Goal: Task Accomplishment & Management: Manage account settings

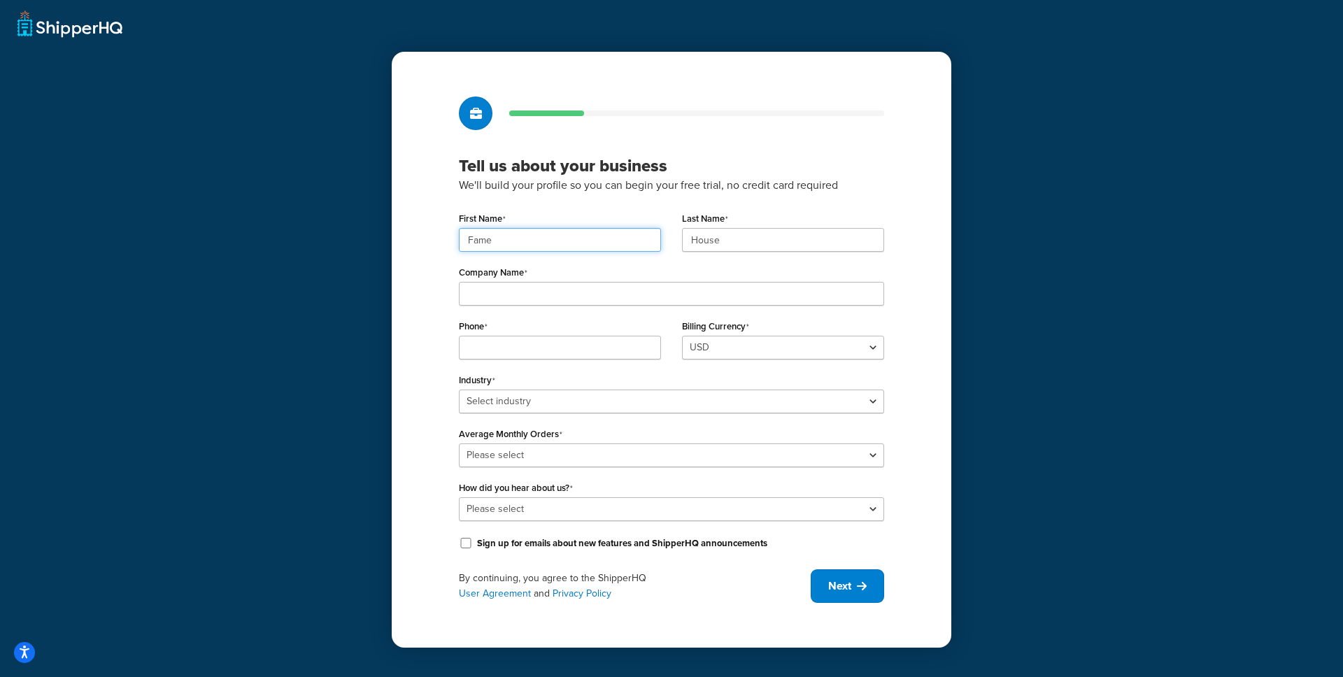
click at [560, 249] on input "Fame" at bounding box center [560, 240] width 202 height 24
paste input "UMG"
type input "UMG"
paste input "UMG"
type input "UMG"
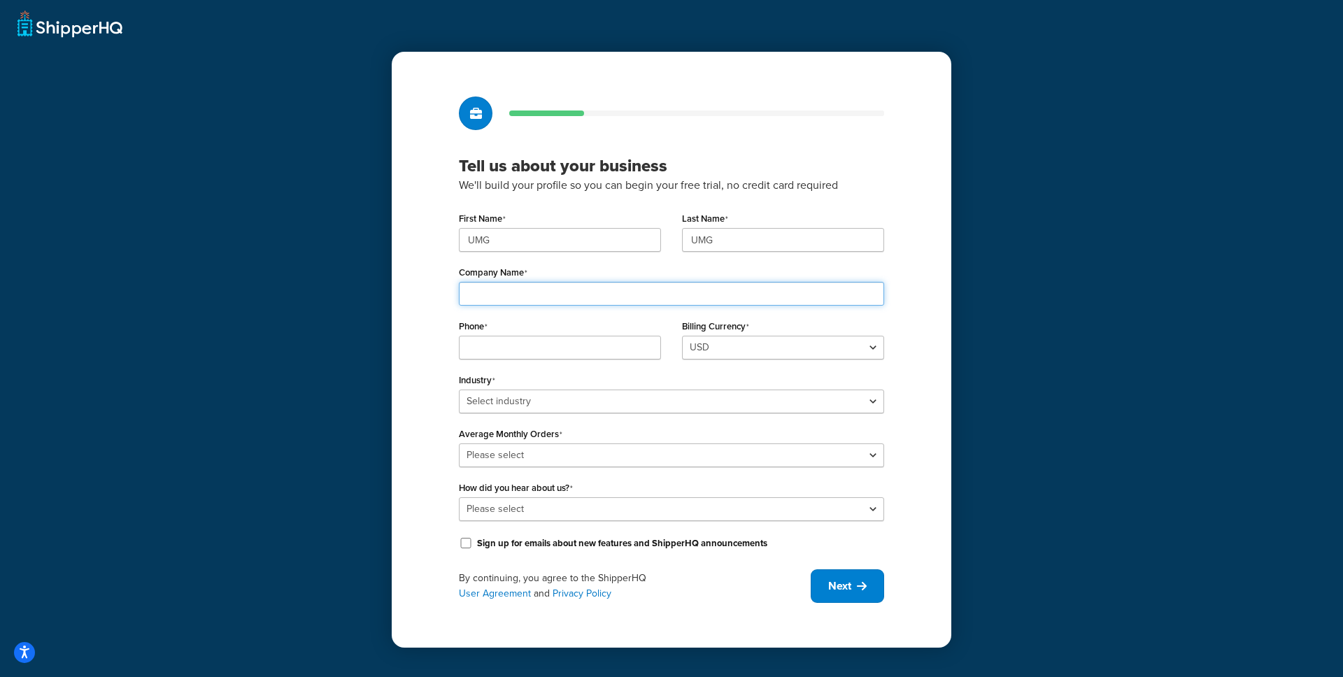
click at [496, 290] on input "Company Name" at bounding box center [671, 294] width 425 height 24
paste input "Universal Music Group"
type input "Universal Music Group"
click at [500, 345] on input "Phone" at bounding box center [560, 348] width 202 height 24
paste input "8449137510"
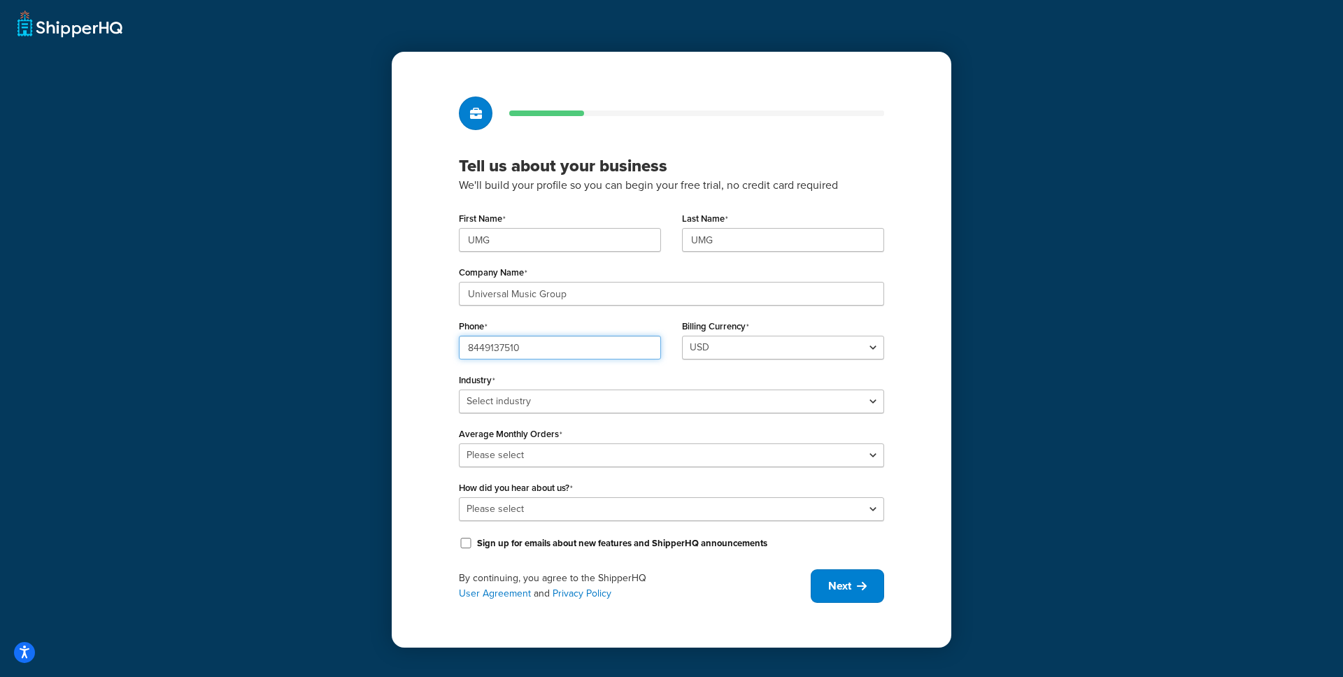
type input "8449137510"
click at [350, 337] on div "Tell us about your business We'll build your profile so you can begin your free…" at bounding box center [671, 338] width 1343 height 677
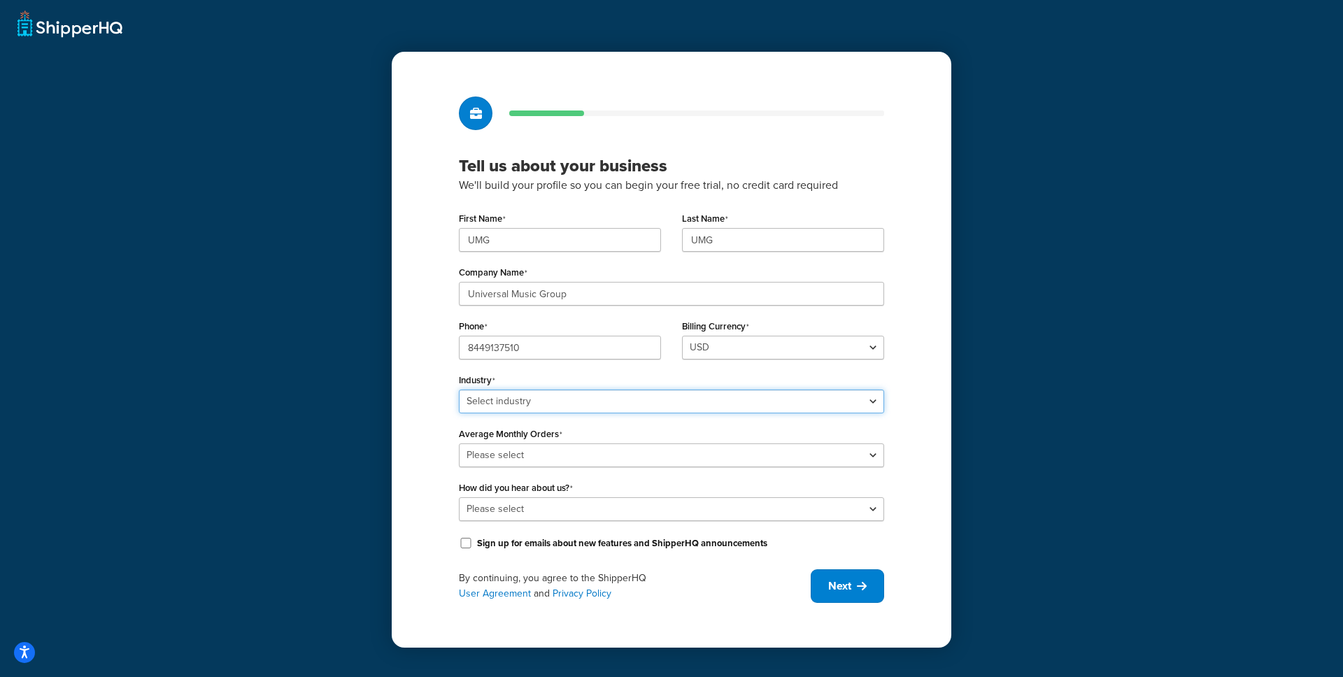
click at [502, 401] on select "Select industry Automotive Adult Agriculture Alcohol, Tobacco & CBD Arts & Craf…" at bounding box center [671, 402] width 425 height 24
select select "25"
click at [459, 390] on select "Select industry Automotive Adult Agriculture Alcohol, Tobacco & CBD Arts & Craf…" at bounding box center [671, 402] width 425 height 24
click at [236, 332] on div "Tell us about your business We'll build your profile so you can begin your free…" at bounding box center [671, 338] width 1343 height 677
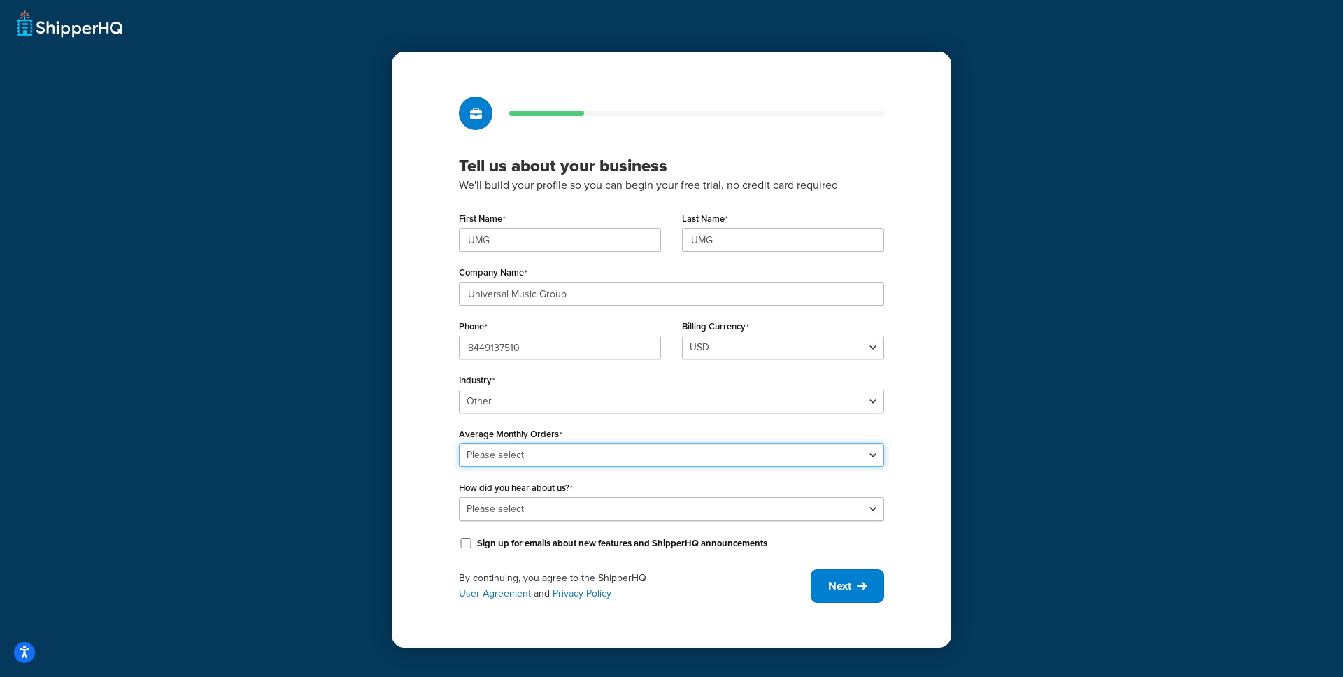
click at [559, 450] on select "Please select 0-500 501-1,000 1,001-10,000 10,001-20,000 Over 20,000" at bounding box center [671, 455] width 425 height 24
select select "4"
click at [459, 443] on select "Please select 0-500 501-1,000 1,001-10,000 10,001-20,000 Over 20,000" at bounding box center [671, 455] width 425 height 24
click at [407, 508] on div "Tell us about your business We'll build your profile so you can begin your free…" at bounding box center [672, 350] width 560 height 596
click at [845, 576] on button "Next" at bounding box center [847, 586] width 73 height 34
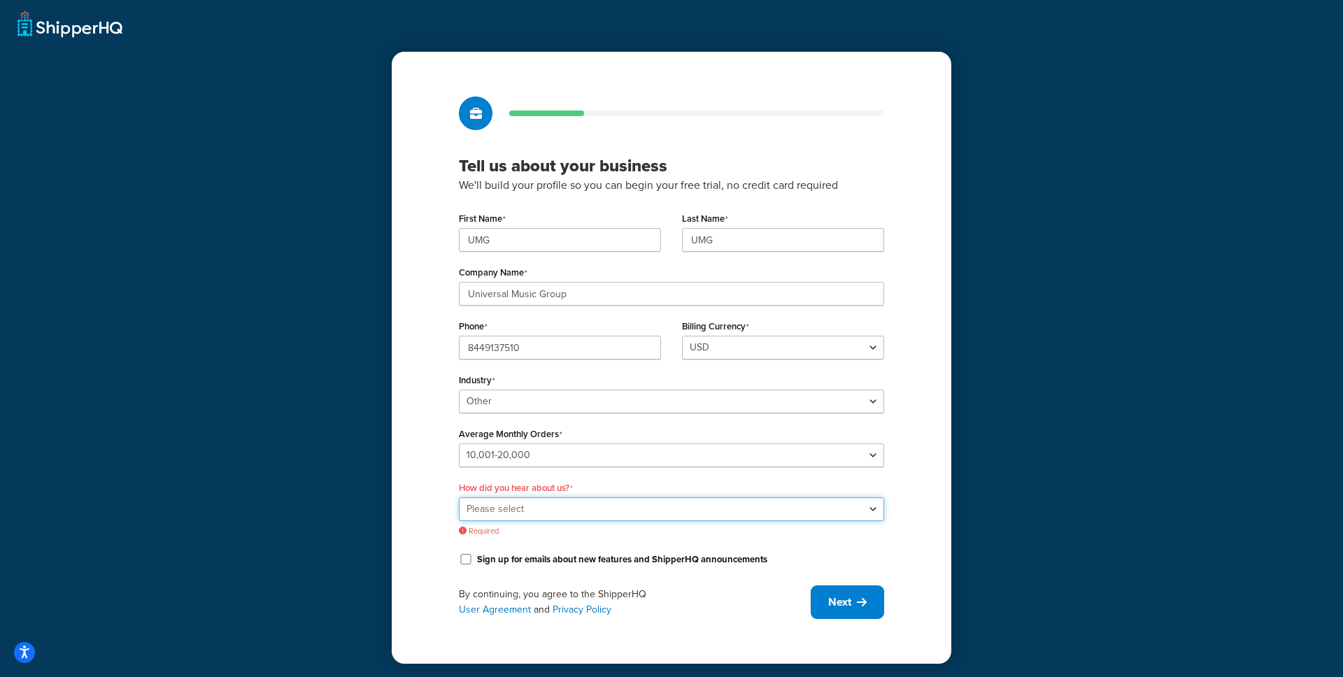
click at [580, 510] on select "Please select Online Search App Store or Marketplace Listing Referred by Agency…" at bounding box center [671, 509] width 425 height 24
click at [519, 507] on select "Please select Online Search App Store or Marketplace Listing Referred by Agency…" at bounding box center [671, 509] width 425 height 24
select select "10"
click at [459, 497] on select "Please select Online Search App Store or Marketplace Listing Referred by Agency…" at bounding box center [671, 509] width 425 height 24
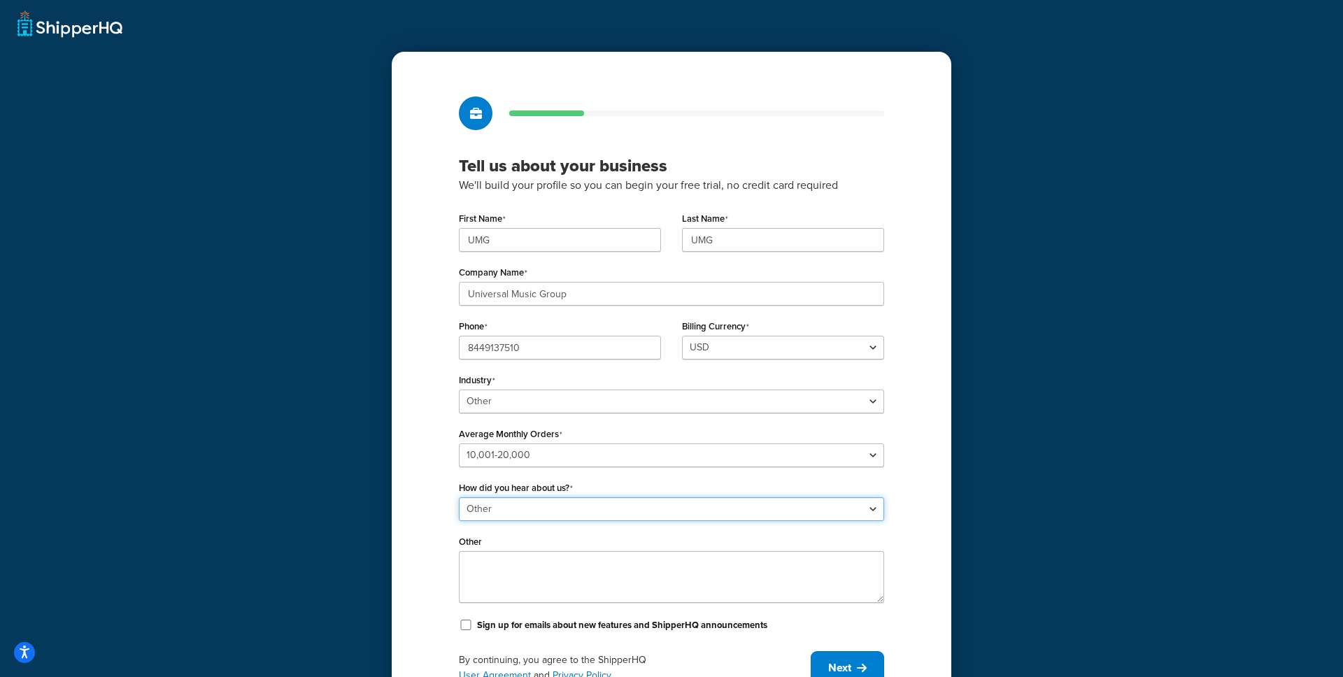
scroll to position [66, 0]
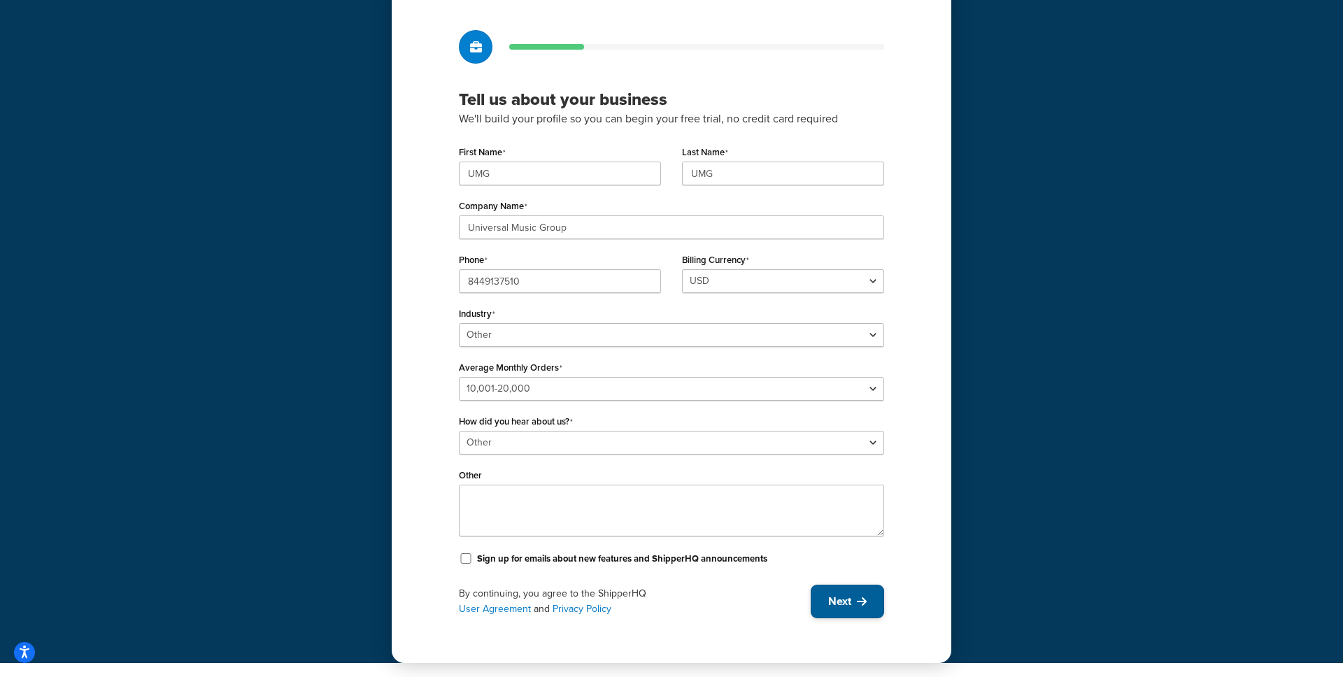
click at [859, 615] on button "Next" at bounding box center [847, 602] width 73 height 34
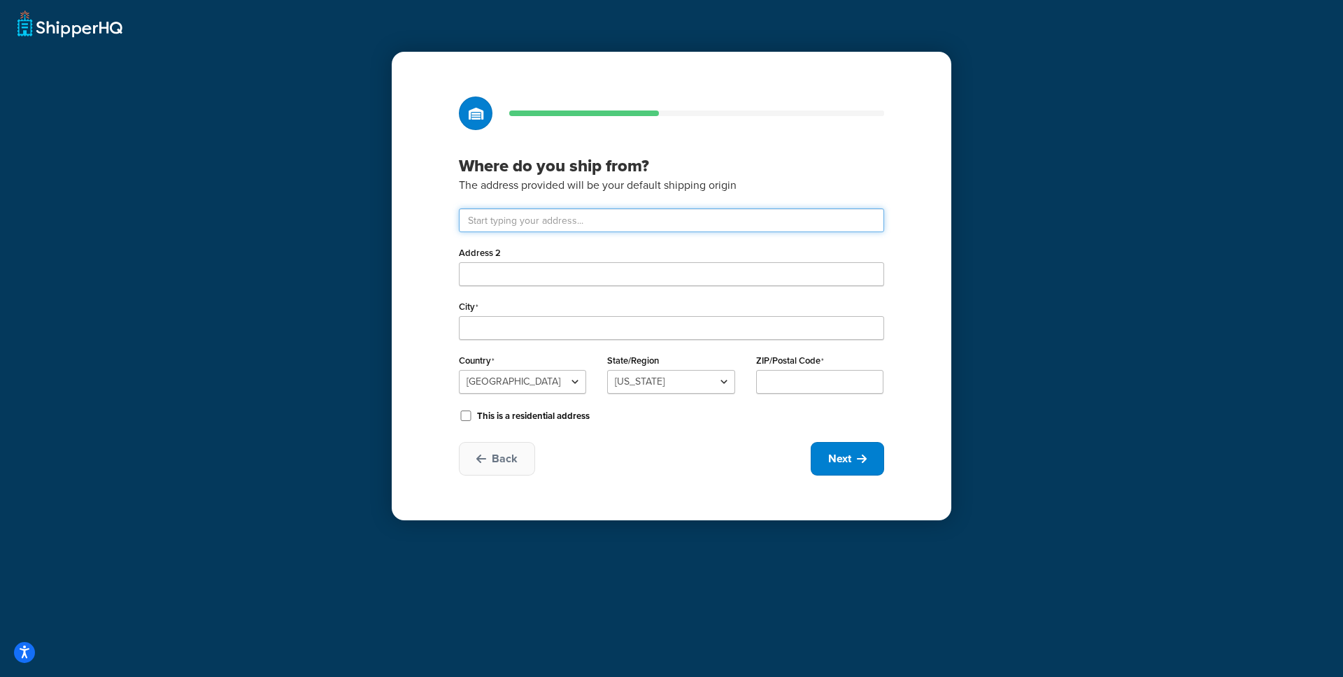
click at [524, 218] on input "text" at bounding box center [671, 220] width 425 height 24
paste input "123 S Broad St"
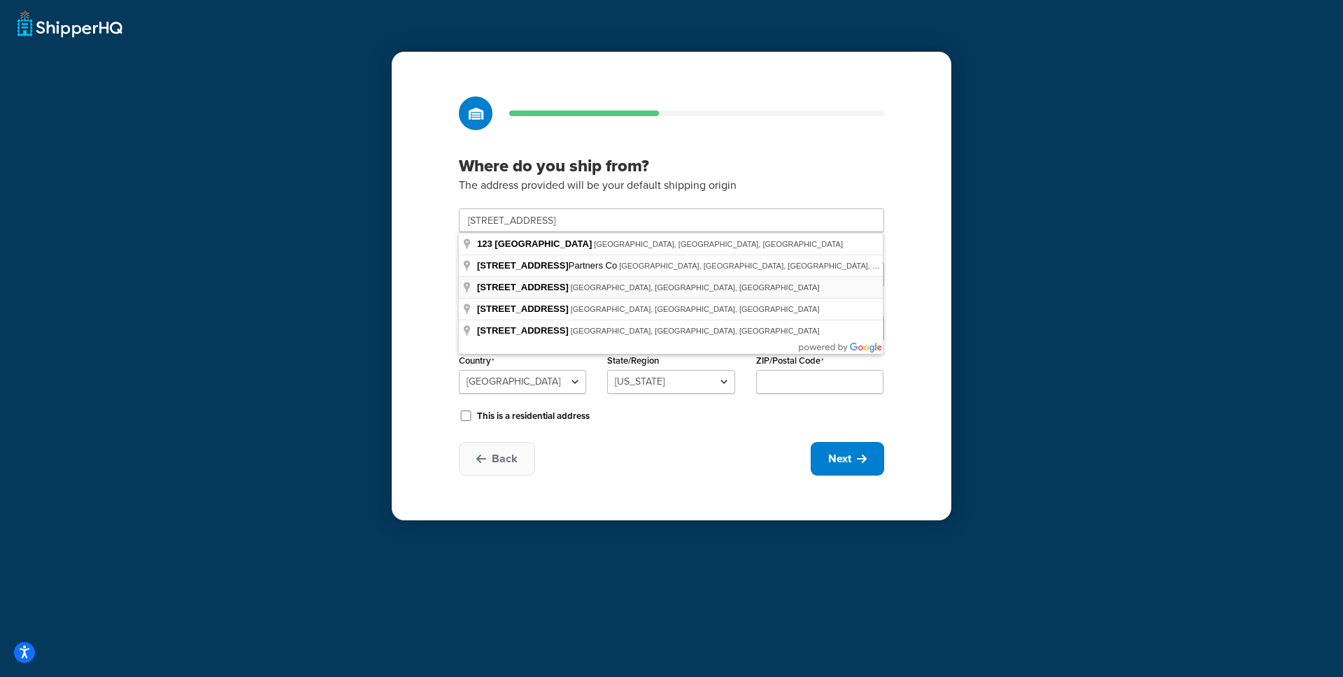
type input "123 S Broad St"
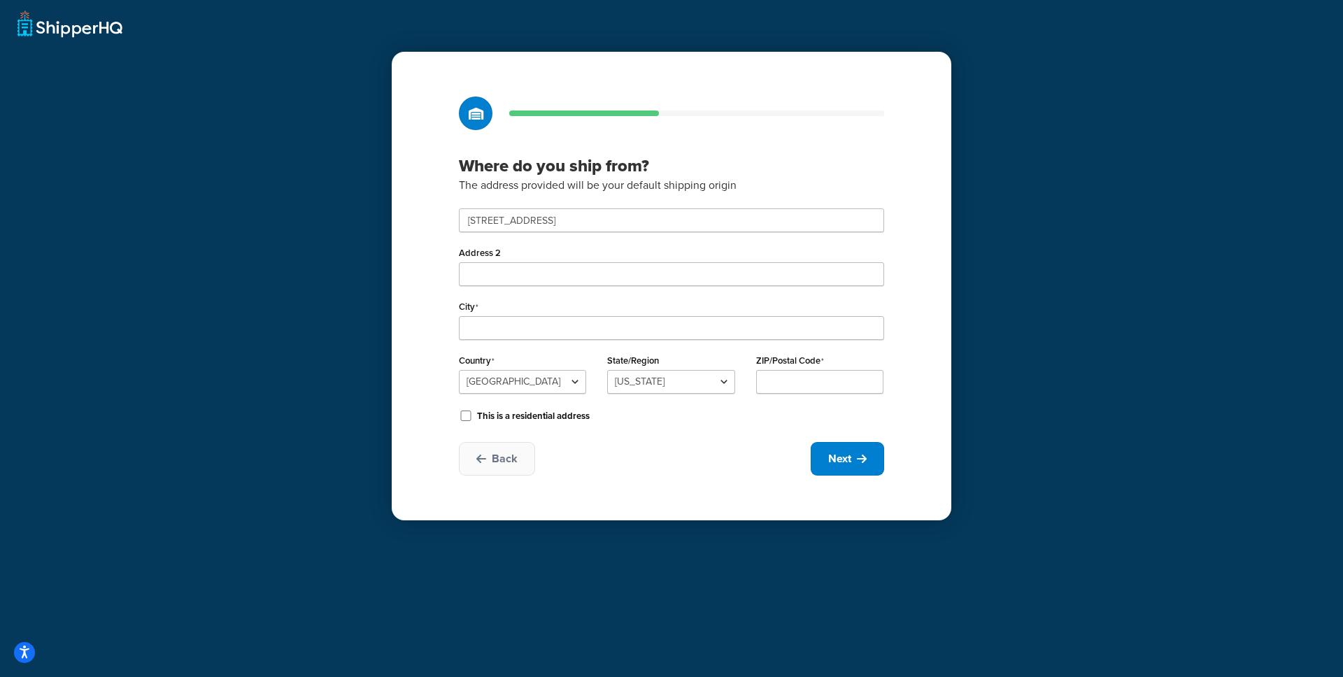
type input "Woodbury"
select select "30"
type input "08096"
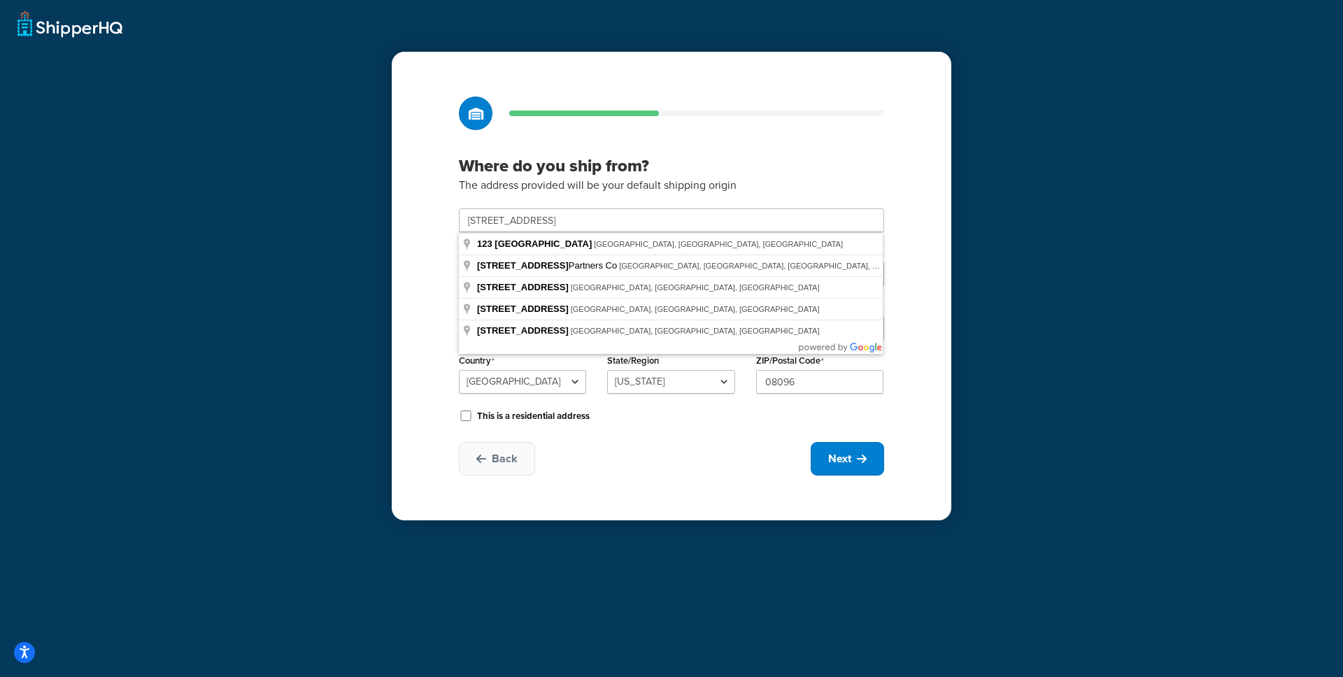
type input "123 S Broad St Partners Co"
type input "Philadelphia"
select select "38"
type input "19109"
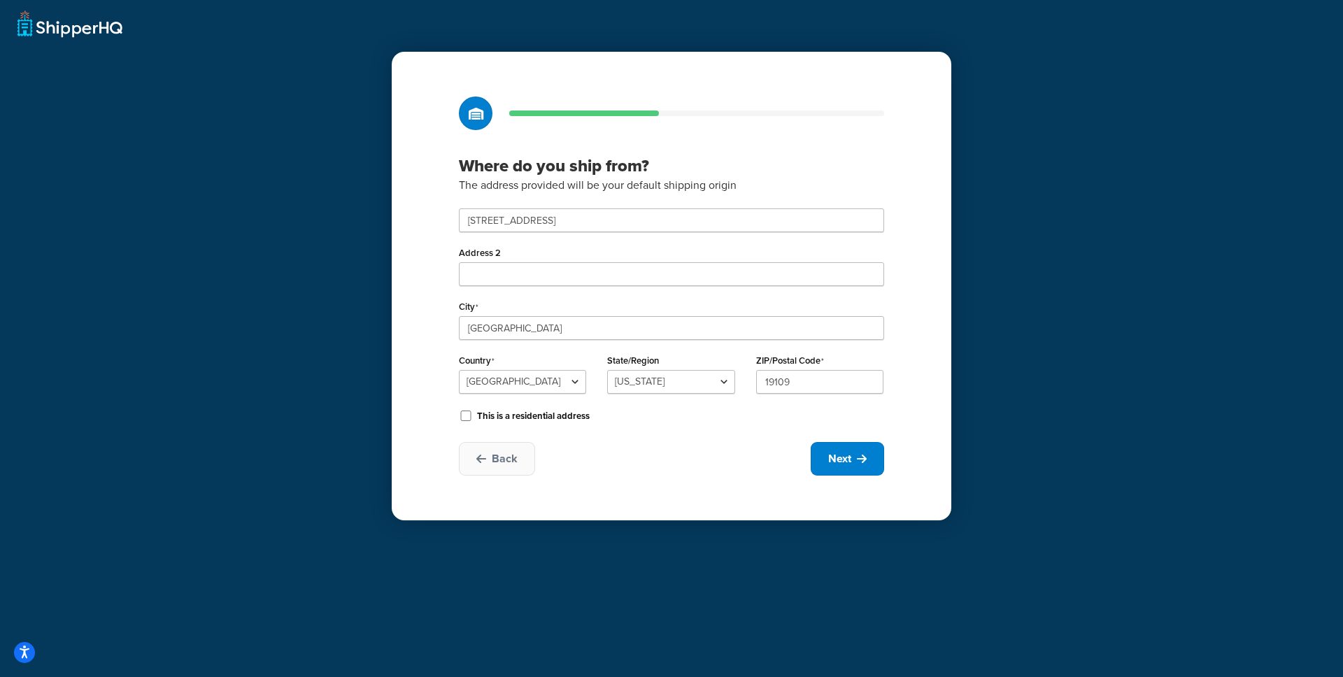
click at [681, 248] on div "Address 2" at bounding box center [671, 264] width 425 height 43
click at [619, 229] on input "123 S Broad St Partners Co" at bounding box center [671, 220] width 425 height 24
click at [660, 206] on div "Where do you ship from? The address provided will be your default shipping orig…" at bounding box center [672, 286] width 560 height 469
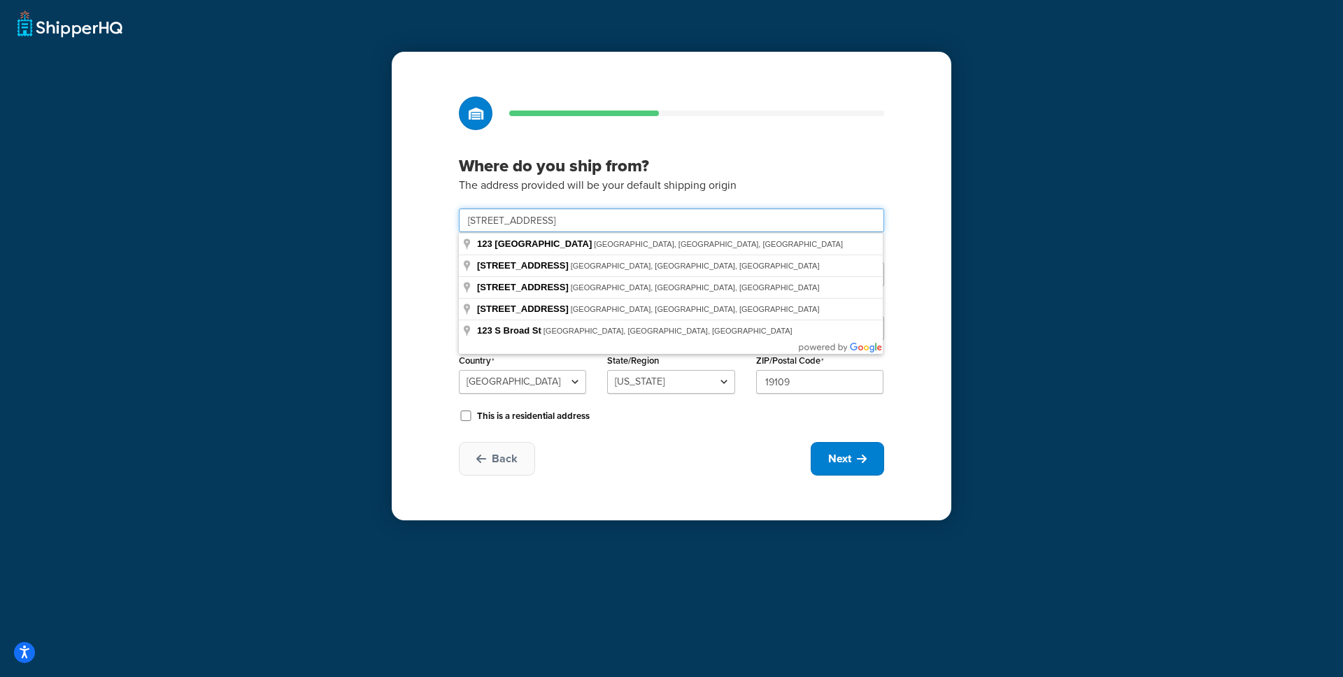
click at [649, 222] on input "123 S Broad Street" at bounding box center [671, 220] width 425 height 24
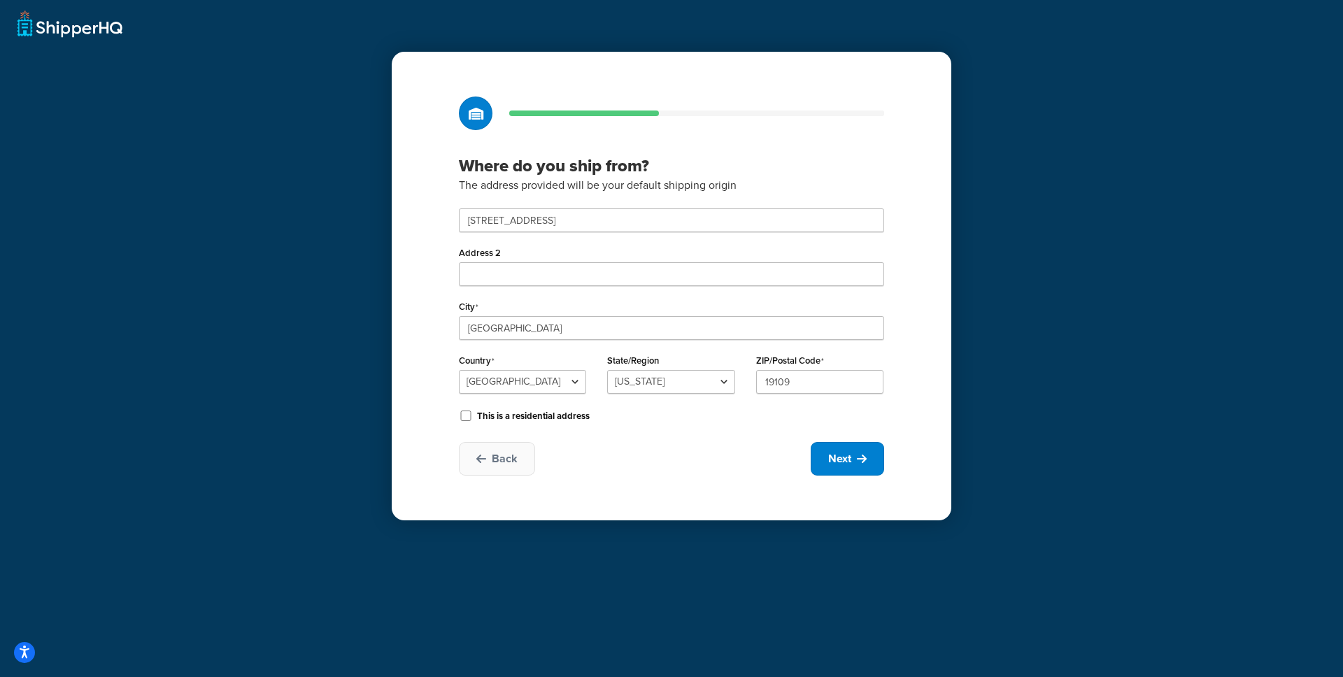
type input "123 S Broad St"
click at [536, 258] on div "Address 2" at bounding box center [671, 264] width 425 height 43
click at [521, 274] on input "Address 2" at bounding box center [671, 274] width 425 height 24
type input "26th Floor"
click at [865, 460] on icon at bounding box center [862, 458] width 10 height 11
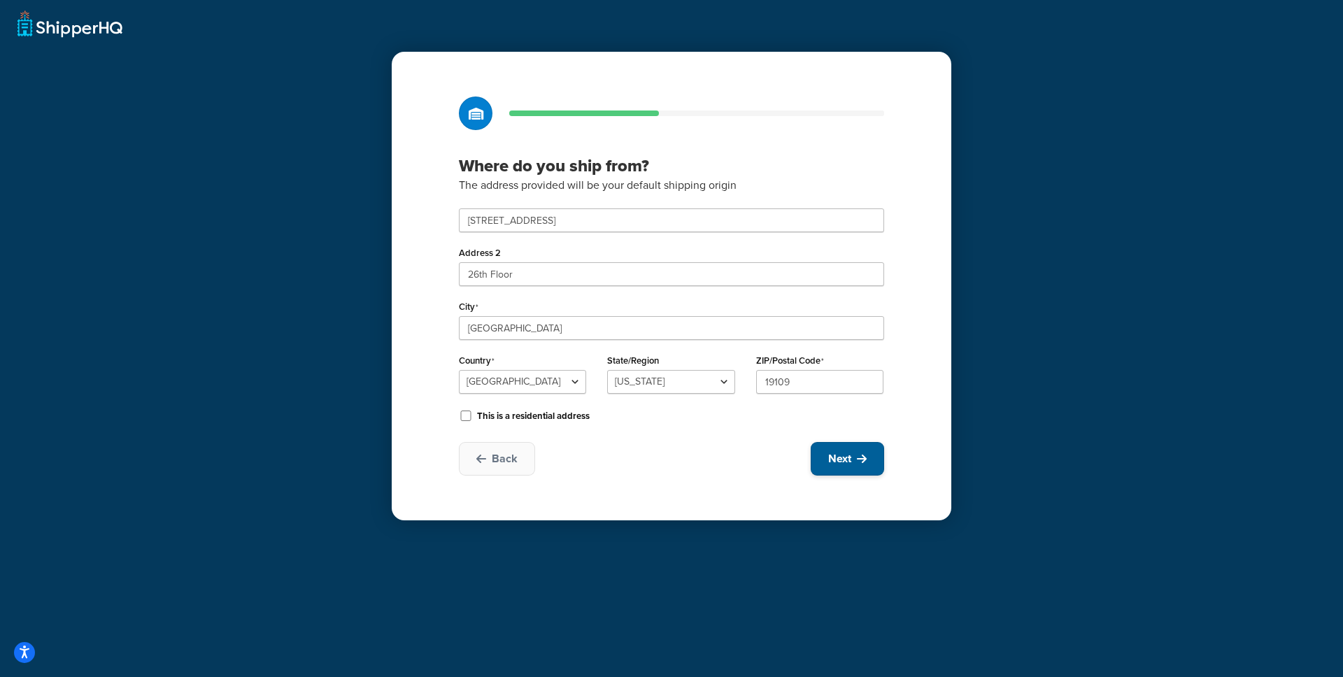
select select "1"
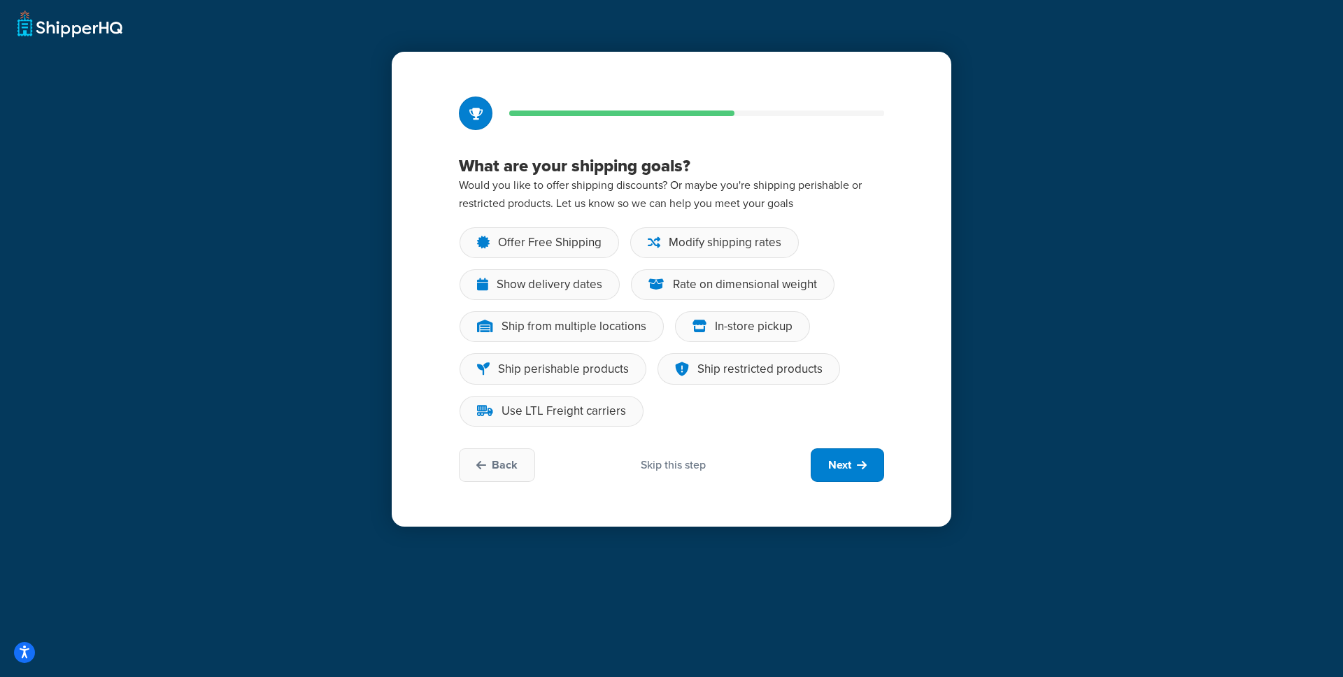
click at [690, 470] on div "Skip this step" at bounding box center [673, 464] width 65 height 15
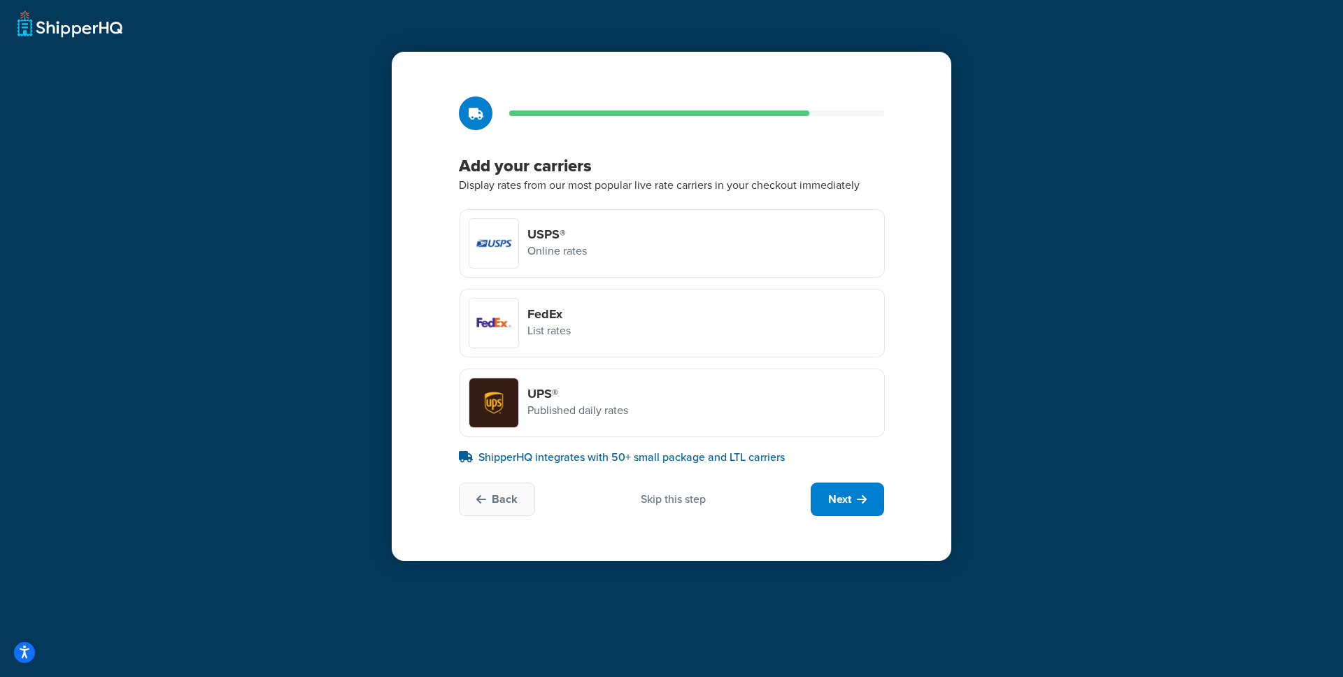
click at [685, 497] on div "Skip this step" at bounding box center [673, 499] width 65 height 15
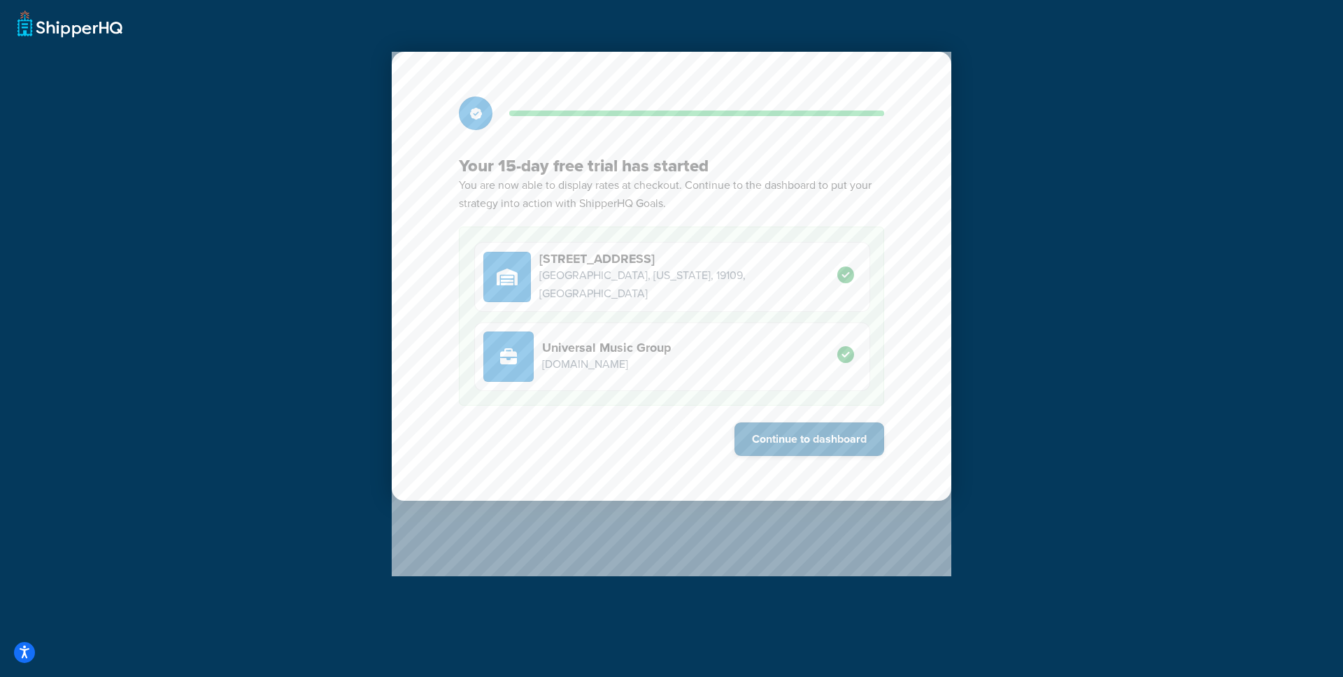
click at [778, 447] on button "Continue to dashboard" at bounding box center [809, 439] width 150 height 34
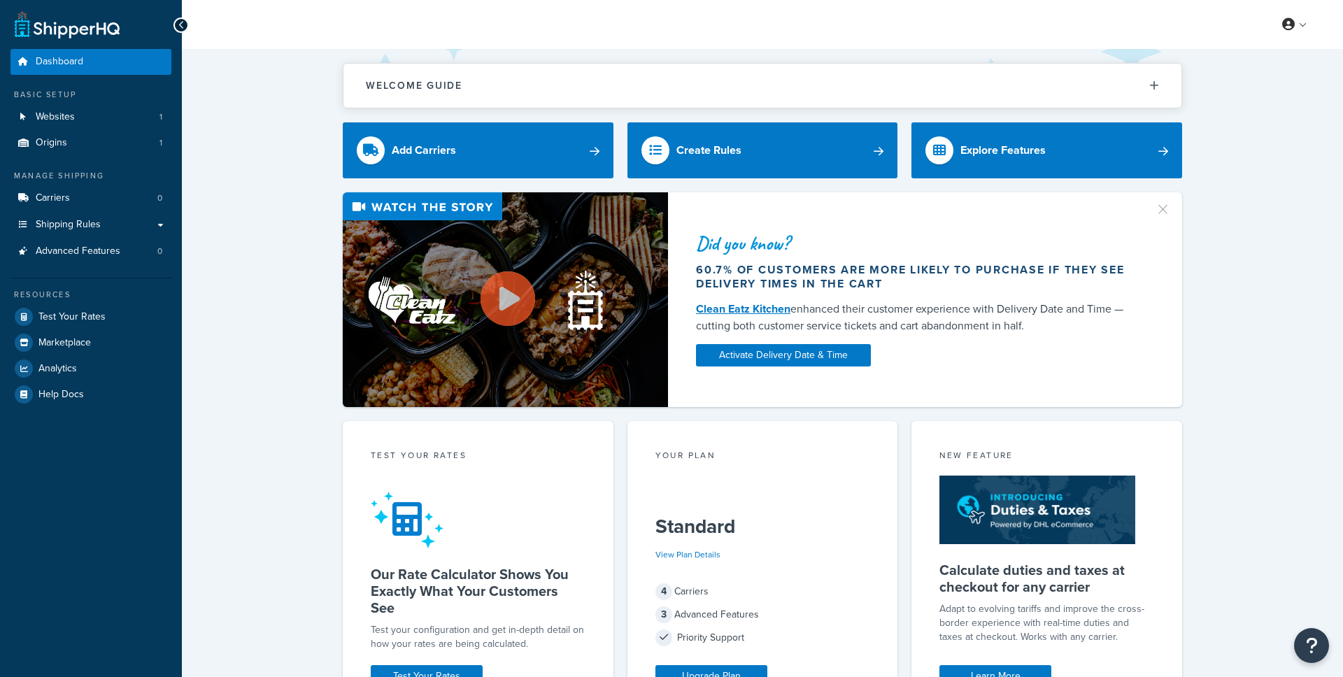
scroll to position [2, 0]
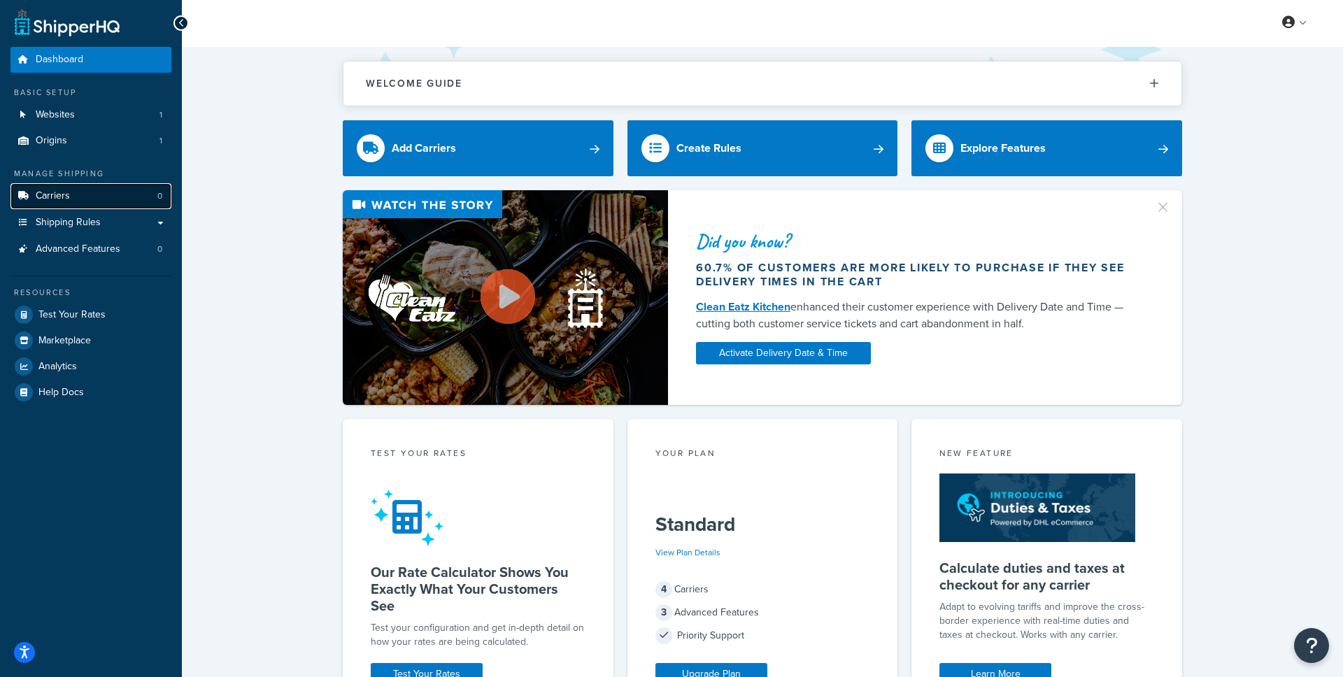
click at [60, 197] on span "Carriers" at bounding box center [53, 196] width 34 height 12
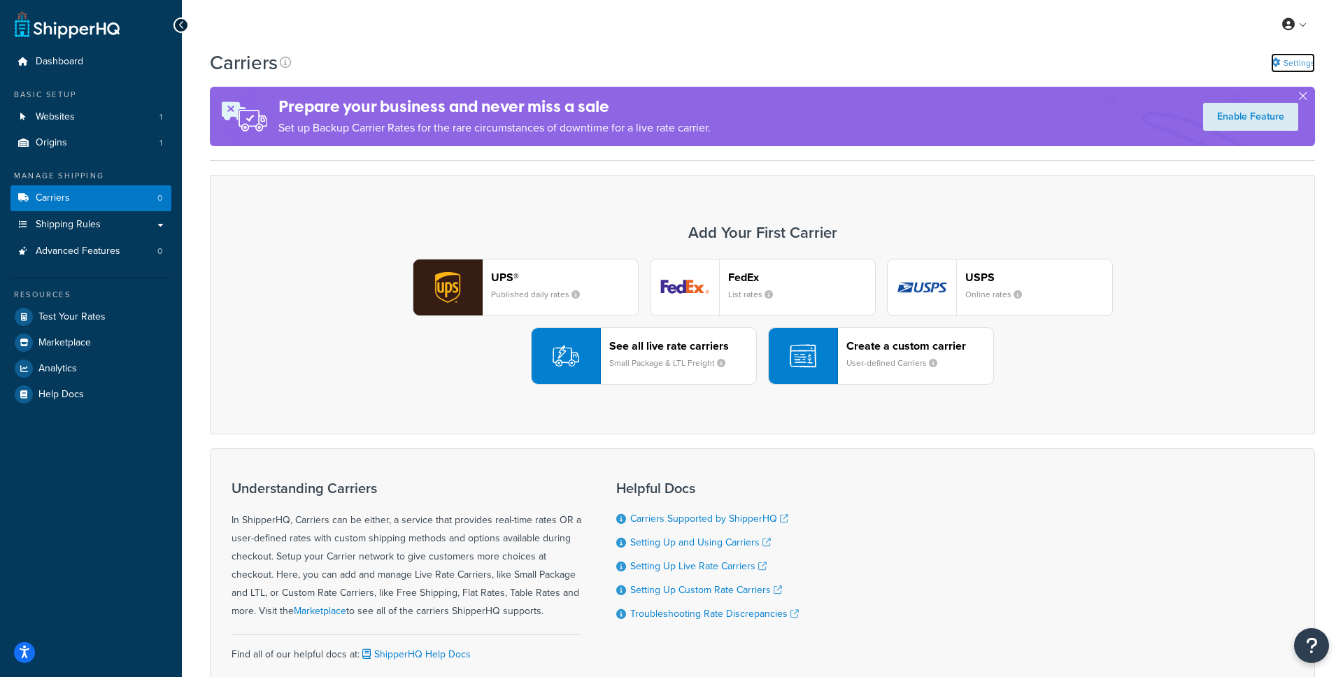
click at [1300, 53] on link "Settings" at bounding box center [1293, 63] width 44 height 20
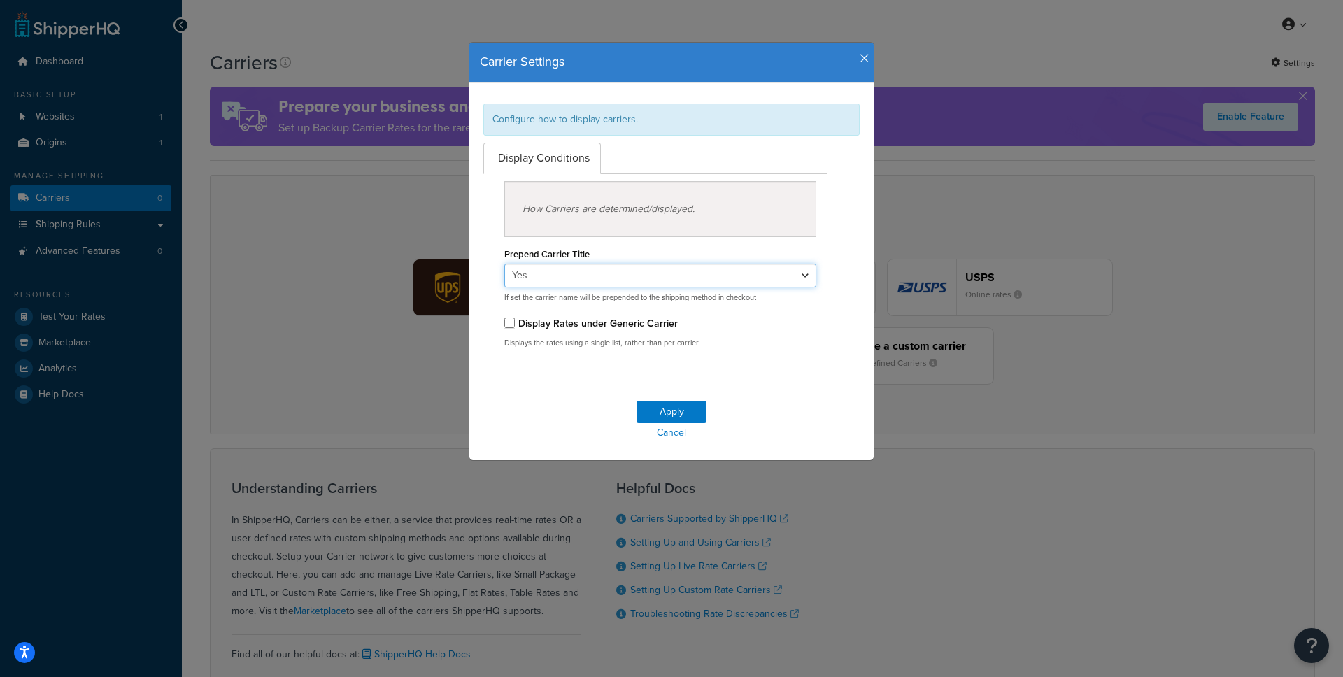
click at [763, 283] on select "Yes No" at bounding box center [660, 276] width 312 height 24
select select "false"
click at [504, 264] on select "Yes No" at bounding box center [660, 276] width 312 height 24
click at [675, 412] on button "Apply" at bounding box center [671, 412] width 70 height 22
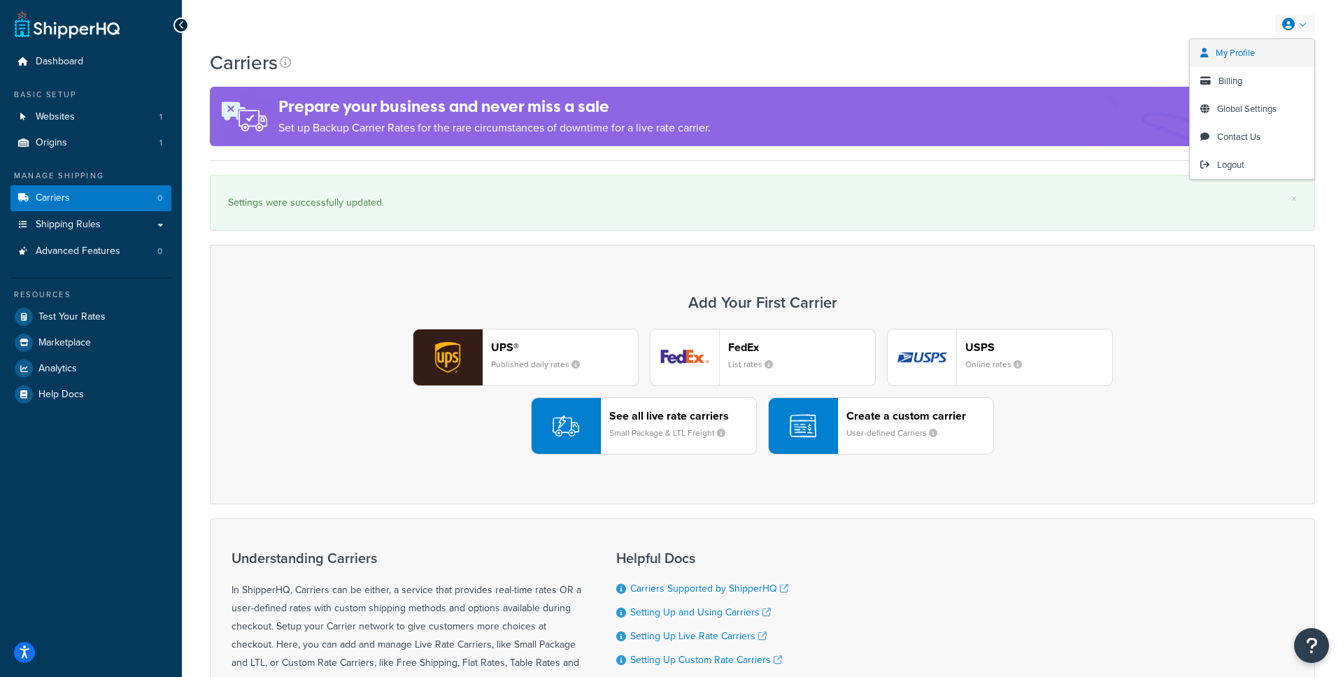
click at [1258, 52] on link "My Profile" at bounding box center [1252, 53] width 124 height 28
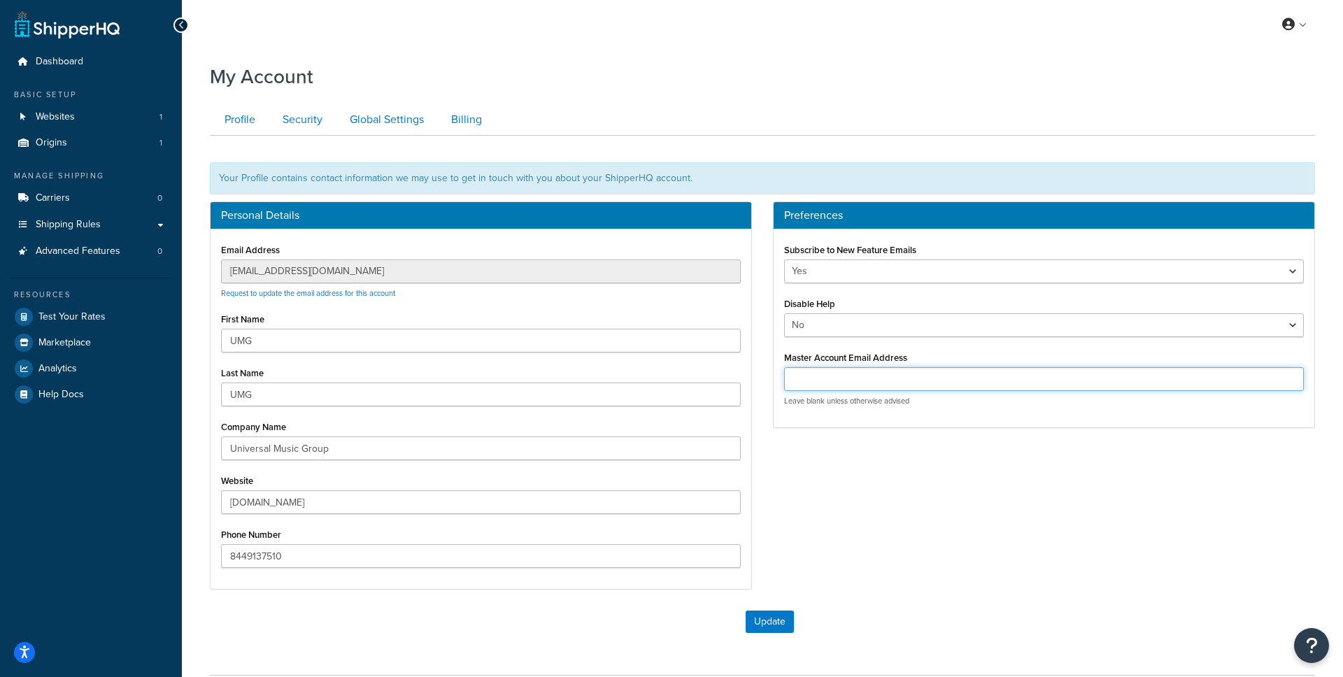
click at [901, 381] on input "Master Account Email Address" at bounding box center [1044, 379] width 520 height 24
type input "[EMAIL_ADDRESS][DOMAIN_NAME]"
click at [868, 501] on div "Personal Details Email Address customercare@famehouse.net Request to update the…" at bounding box center [762, 402] width 1126 height 402
click at [764, 613] on button "Update" at bounding box center [770, 622] width 48 height 22
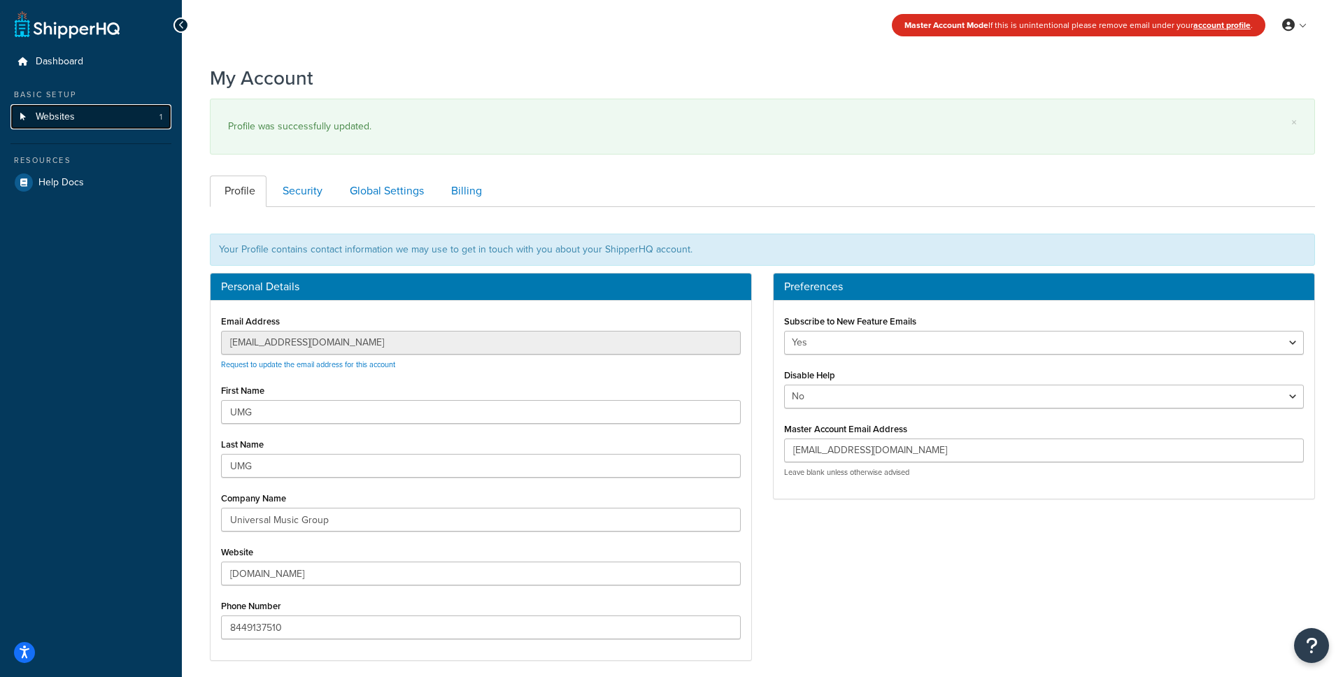
click at [110, 117] on link "Websites 1" at bounding box center [90, 117] width 161 height 26
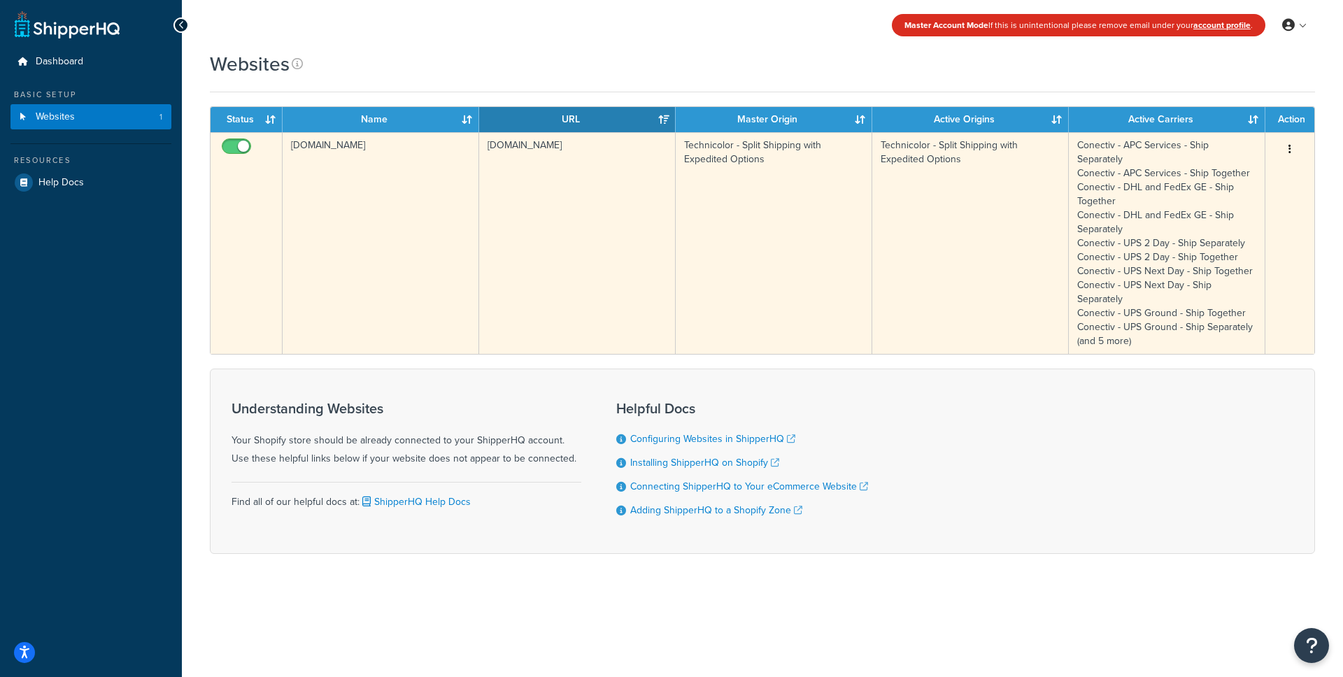
drag, startPoint x: 1293, startPoint y: 142, endPoint x: 1292, endPoint y: 157, distance: 14.7
click at [1293, 142] on button "button" at bounding box center [1290, 149] width 20 height 22
click at [1248, 172] on link "Edit" at bounding box center [1233, 177] width 111 height 29
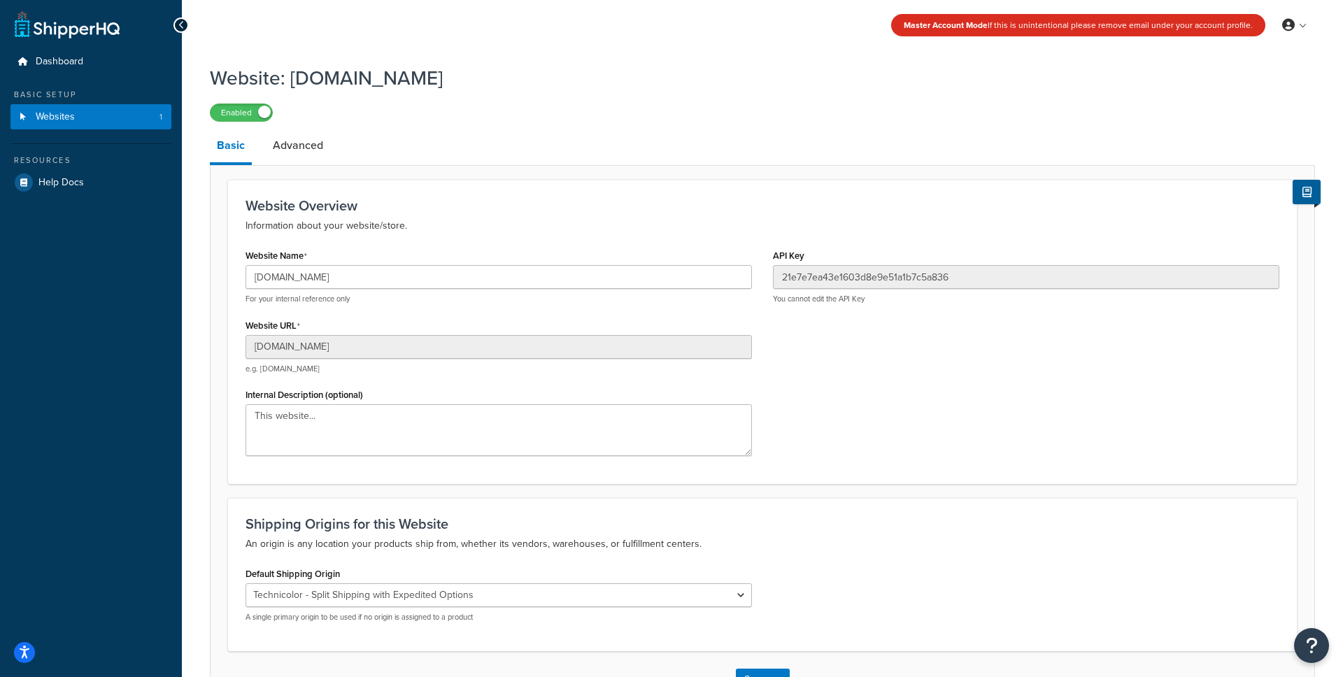
scroll to position [103, 0]
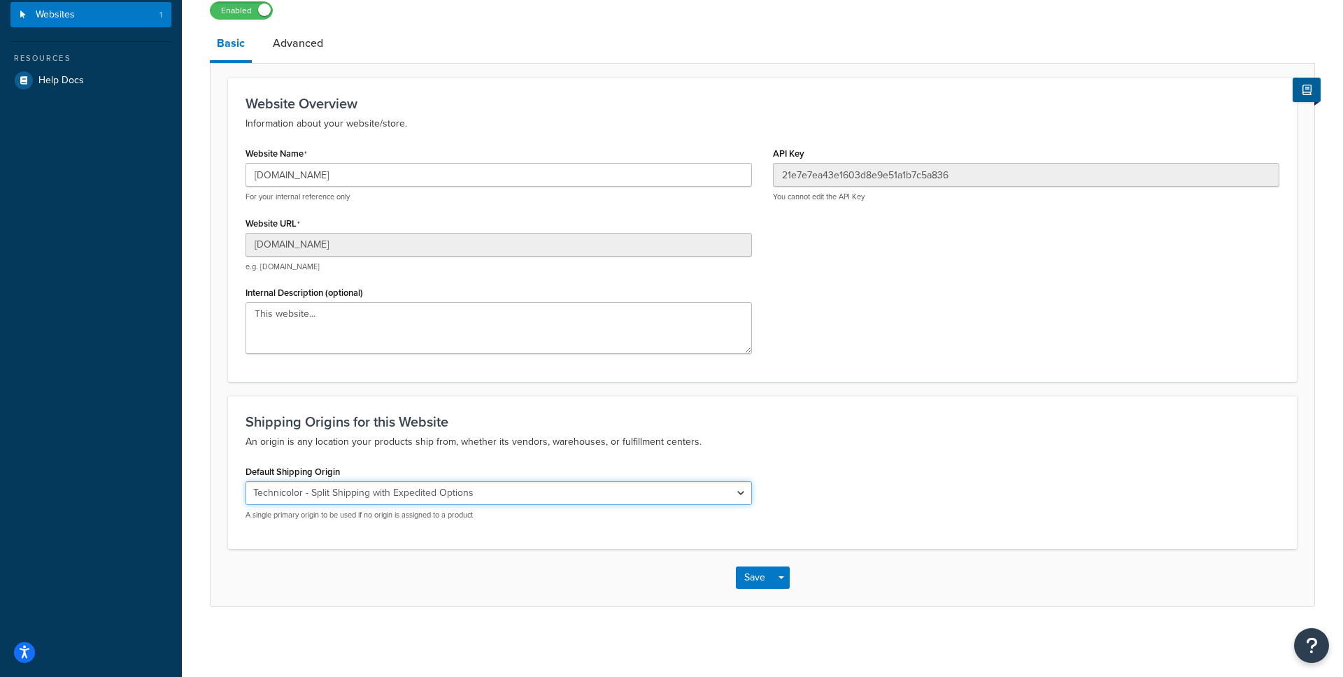
click at [318, 490] on select "El Famoso Artist Endeavor (OG) Graphik Dimensions Artivise Printful [PERSON_NAM…" at bounding box center [498, 493] width 506 height 24
select select "138040"
click at [245, 481] on select "El Famoso Artist Endeavor (OG) Graphik Dimensions Artivise Printful [PERSON_NAM…" at bounding box center [498, 493] width 506 height 24
click at [741, 585] on button "Save" at bounding box center [755, 578] width 38 height 22
